Goal: Find specific page/section: Find specific page/section

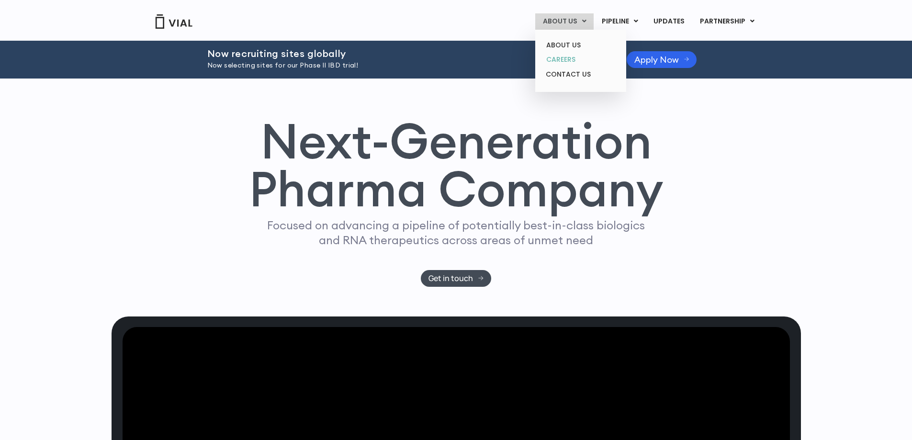
click at [571, 60] on link "CAREERS" at bounding box center [581, 59] width 84 height 15
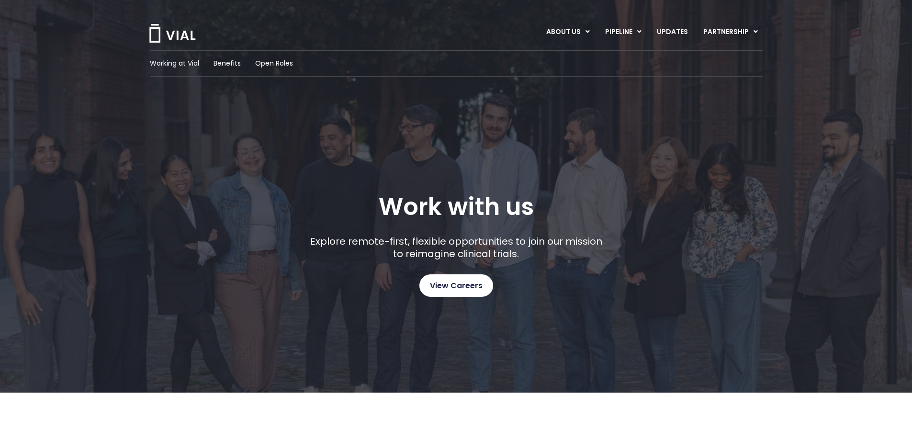
click at [463, 280] on span "View Careers" at bounding box center [456, 286] width 53 height 12
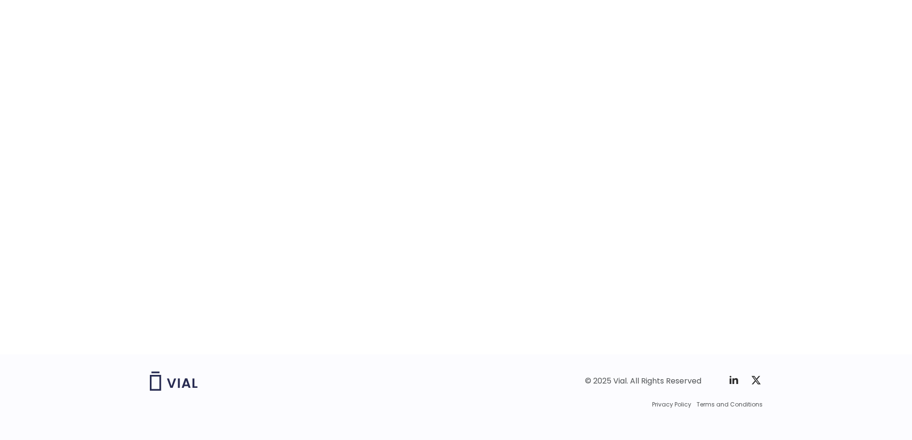
scroll to position [1437, 0]
click at [201, 287] on div "career opportunities Explore our open roles" at bounding box center [456, 141] width 613 height 411
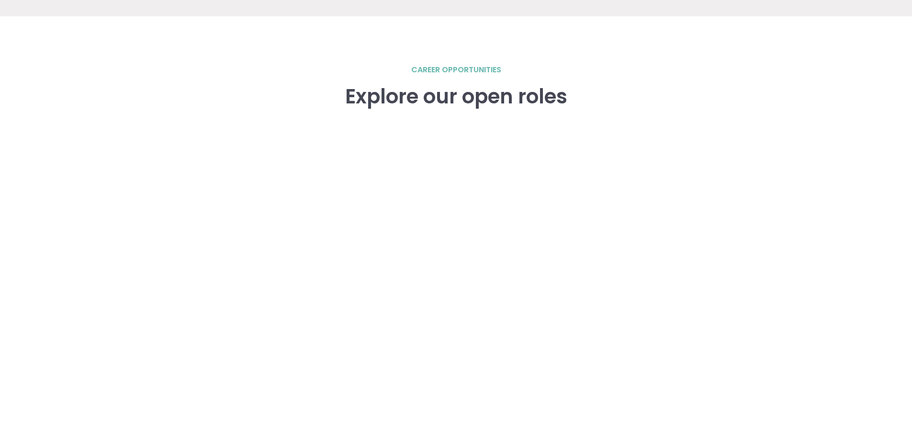
scroll to position [1245, 0]
